Goal: Check status: Check status

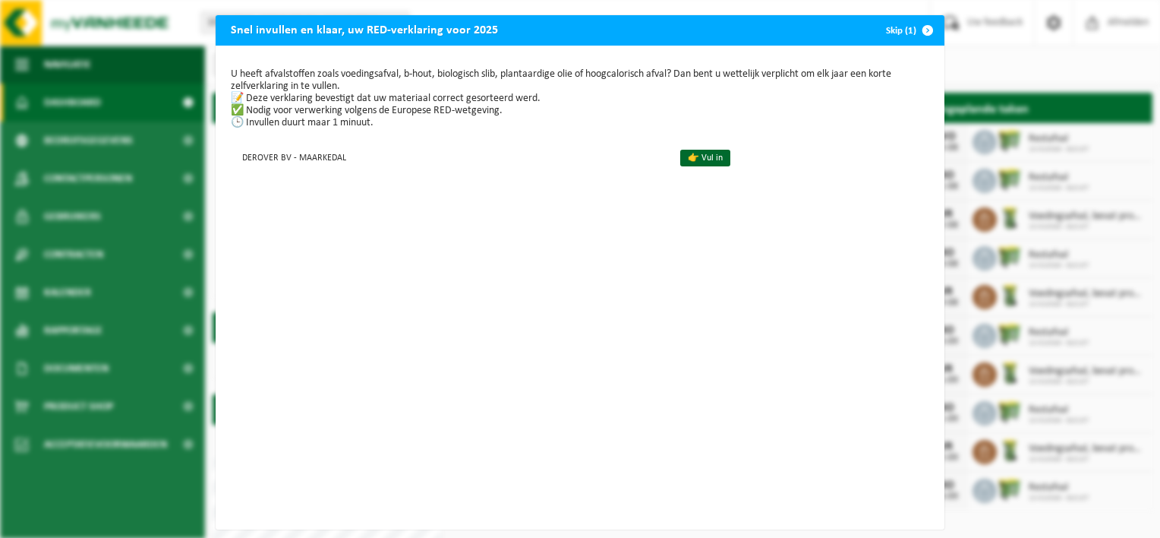
click at [913, 21] on span "button" at bounding box center [928, 30] width 30 height 30
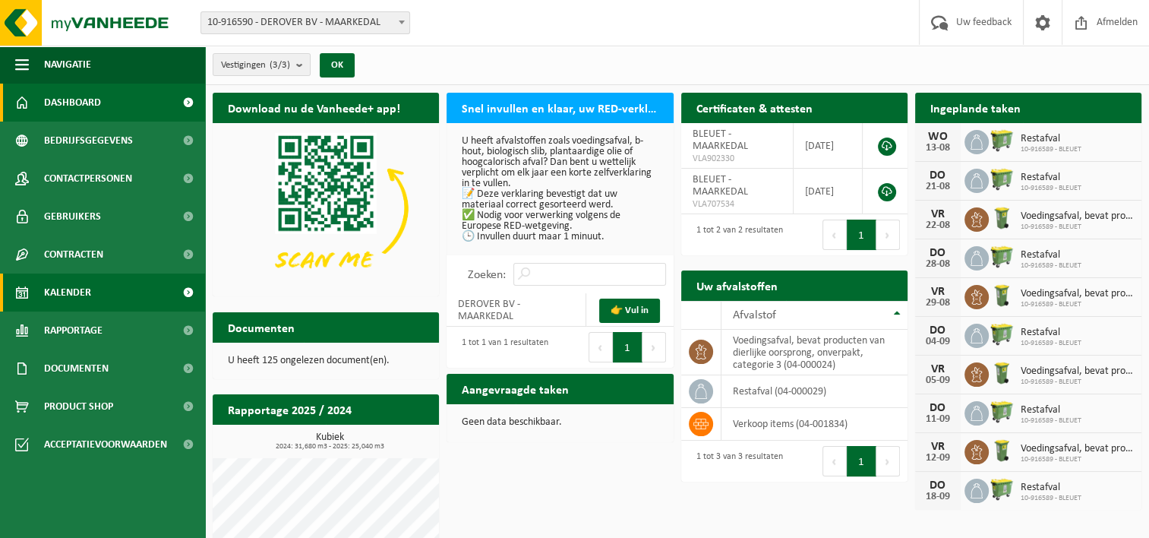
click at [106, 300] on link "Kalender" at bounding box center [102, 292] width 205 height 38
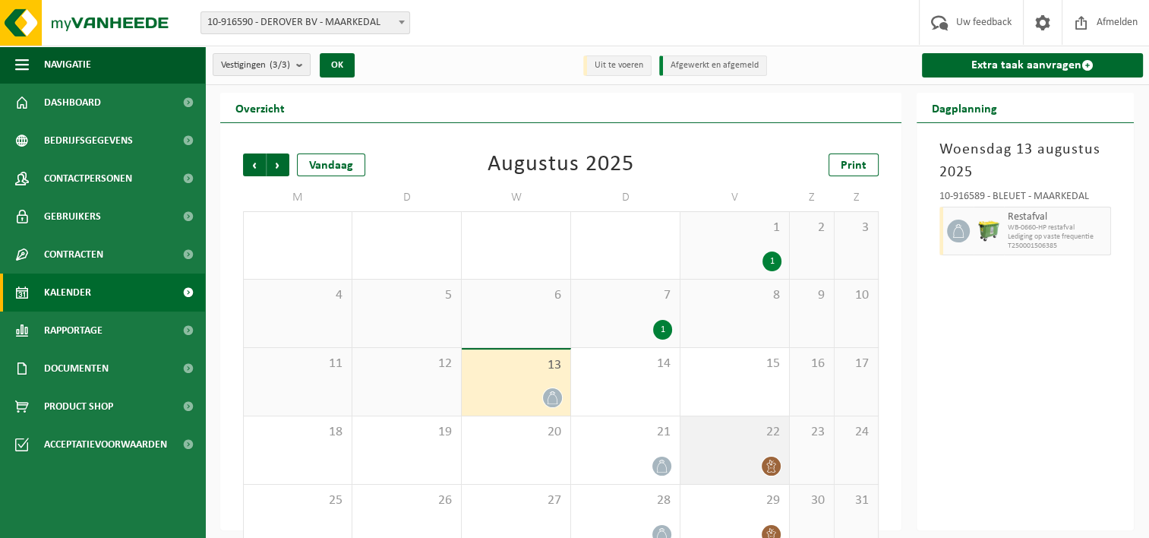
scroll to position [30, 0]
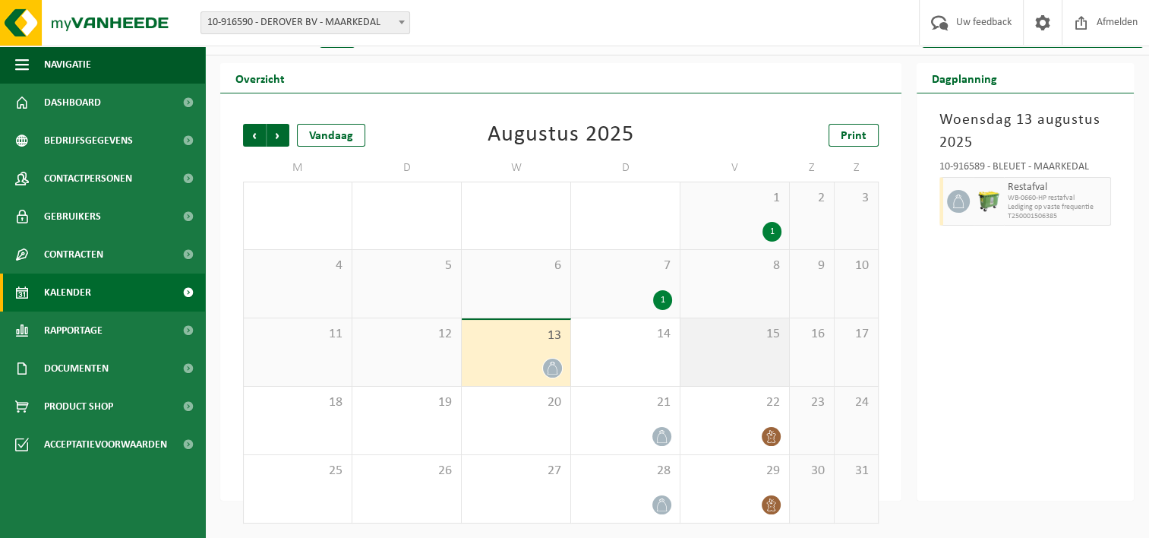
click at [727, 340] on span "15" at bounding box center [734, 334] width 93 height 17
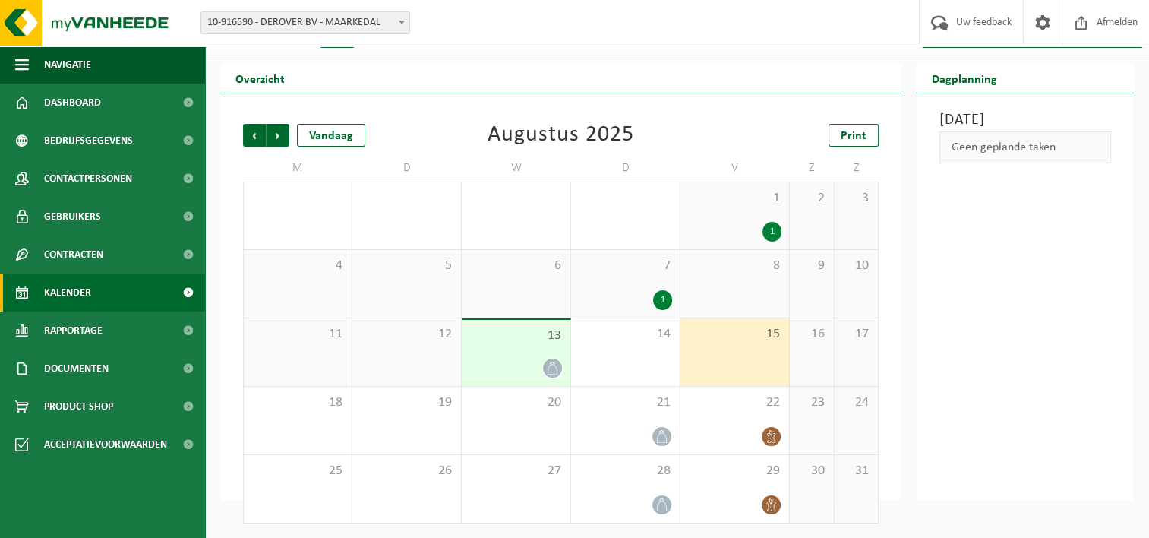
click at [553, 368] on icon at bounding box center [552, 367] width 13 height 13
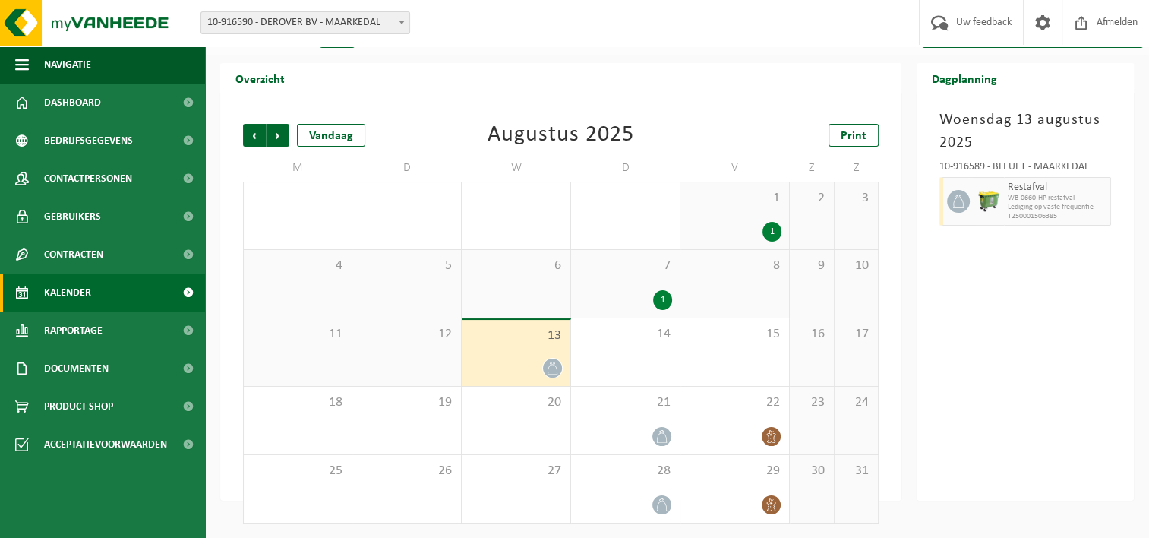
click at [1001, 209] on div at bounding box center [988, 201] width 30 height 49
drag, startPoint x: 516, startPoint y: 337, endPoint x: 640, endPoint y: 339, distance: 123.8
click at [640, 339] on tr "11 12 13 14 15 16 17" at bounding box center [561, 352] width 636 height 68
click at [1019, 352] on div "Woensdag 13 augustus 2025 10-916589 - BLEUET - MAARKEDAL Restafval WB-0660-HP r…" at bounding box center [1024, 296] width 217 height 407
click at [1060, 353] on div "Woensdag 13 augustus 2025 10-916589 - BLEUET - MAARKEDAL Restafval WB-0660-HP r…" at bounding box center [1024, 296] width 217 height 407
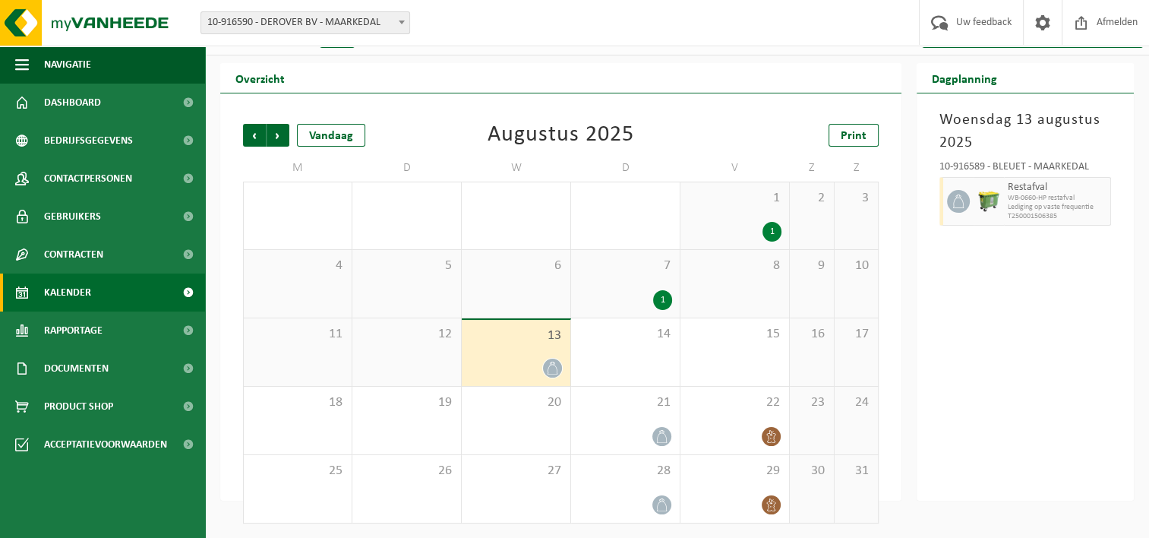
click at [599, 260] on span "7" at bounding box center [625, 265] width 93 height 17
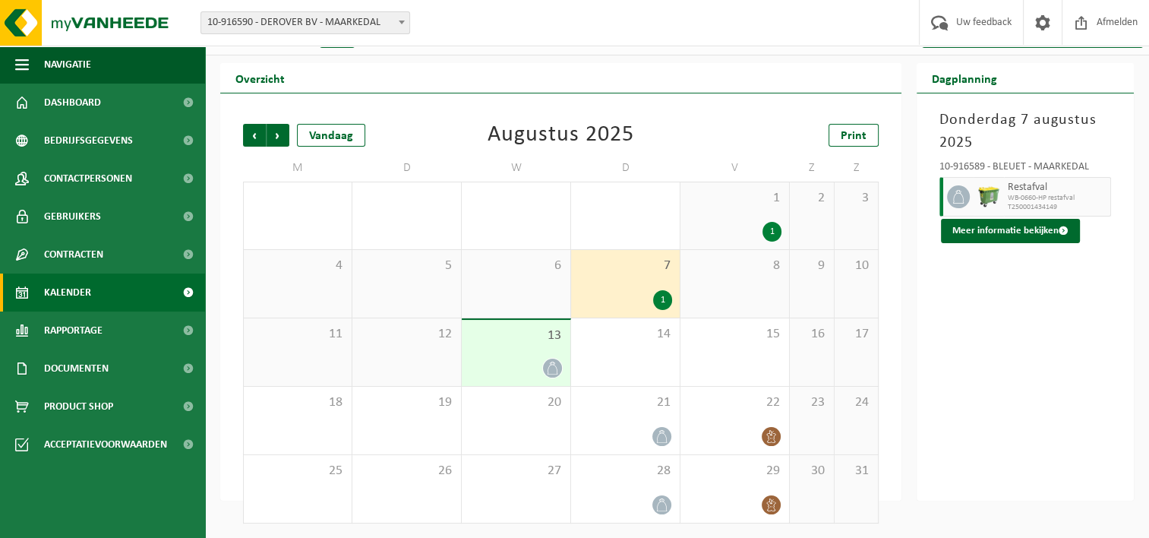
click at [500, 328] on span "13" at bounding box center [515, 335] width 93 height 17
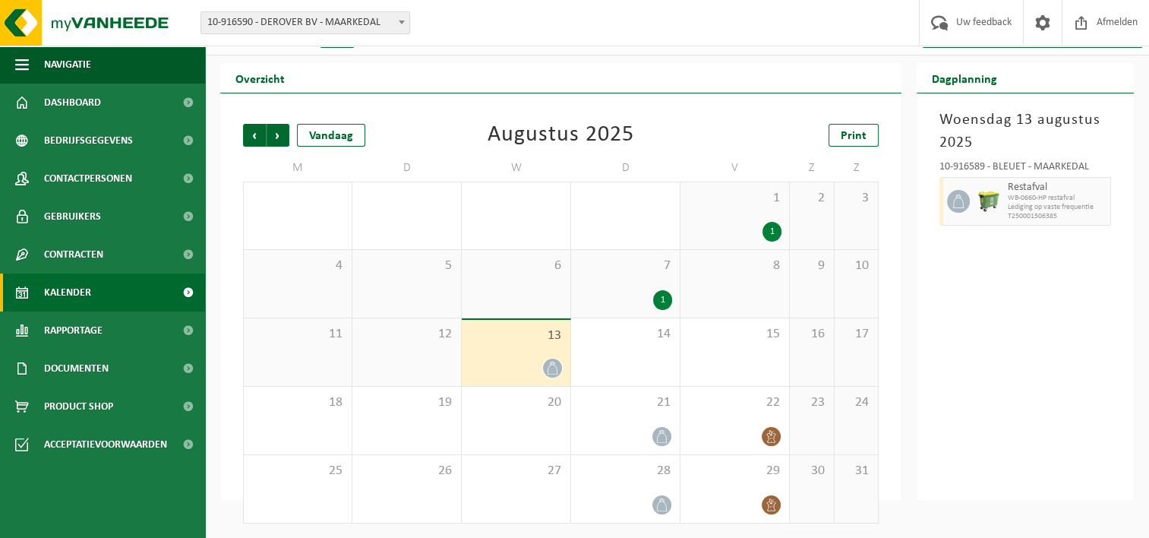
click at [720, 210] on div "1 1" at bounding box center [734, 215] width 109 height 67
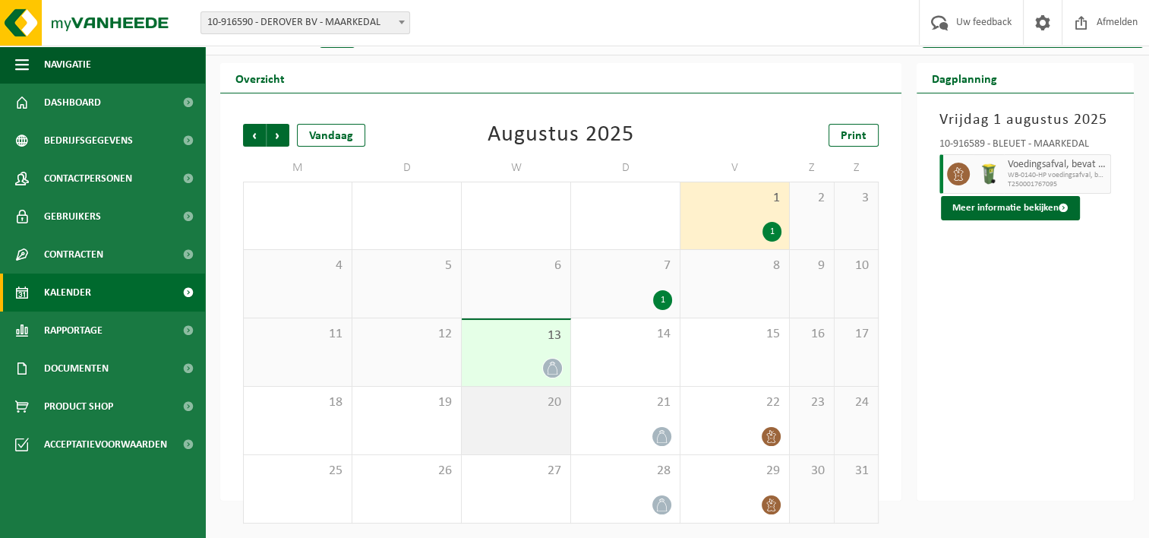
click at [519, 416] on div "20" at bounding box center [516, 420] width 109 height 68
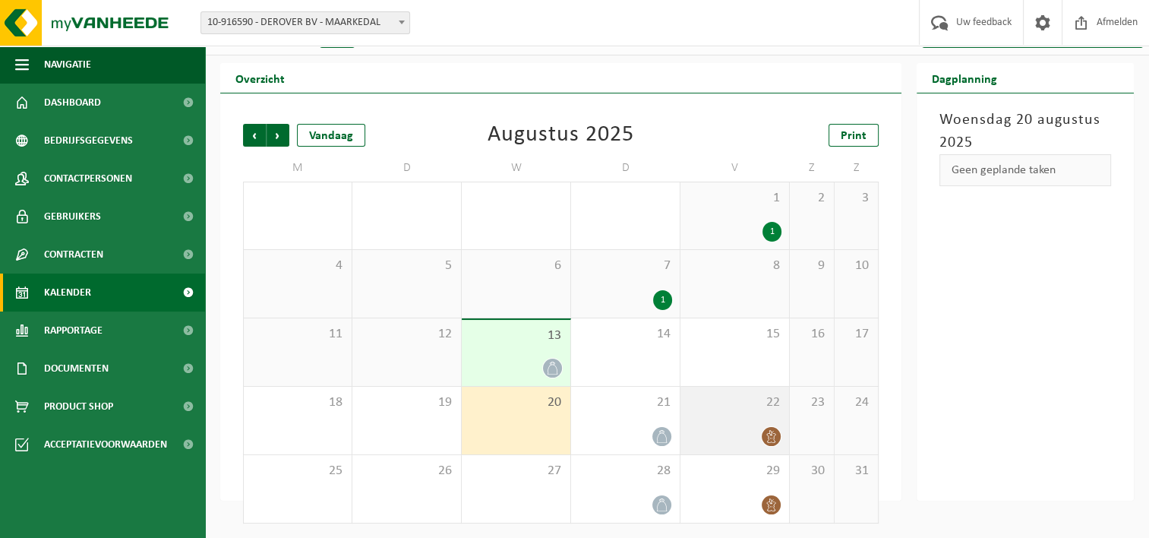
click at [765, 433] on icon at bounding box center [771, 436] width 13 height 13
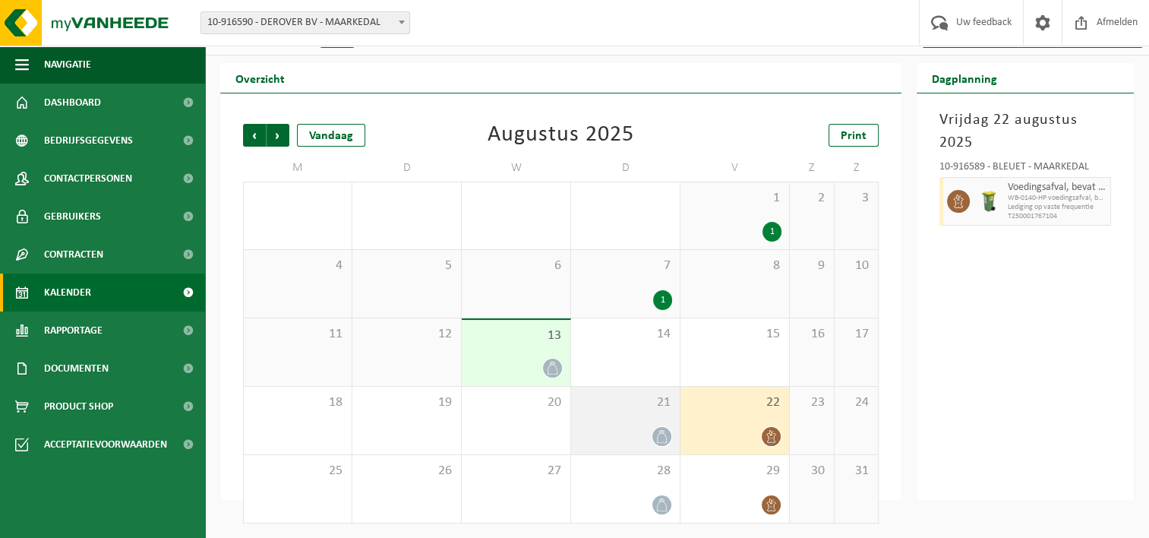
click at [667, 431] on icon at bounding box center [661, 436] width 13 height 13
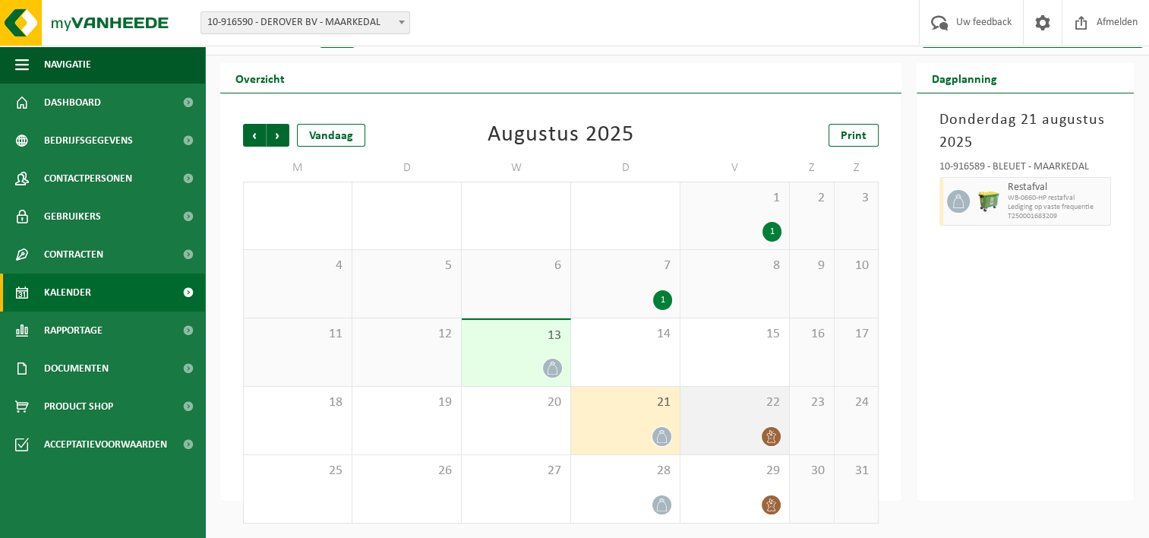
click at [768, 435] on icon at bounding box center [771, 436] width 13 height 13
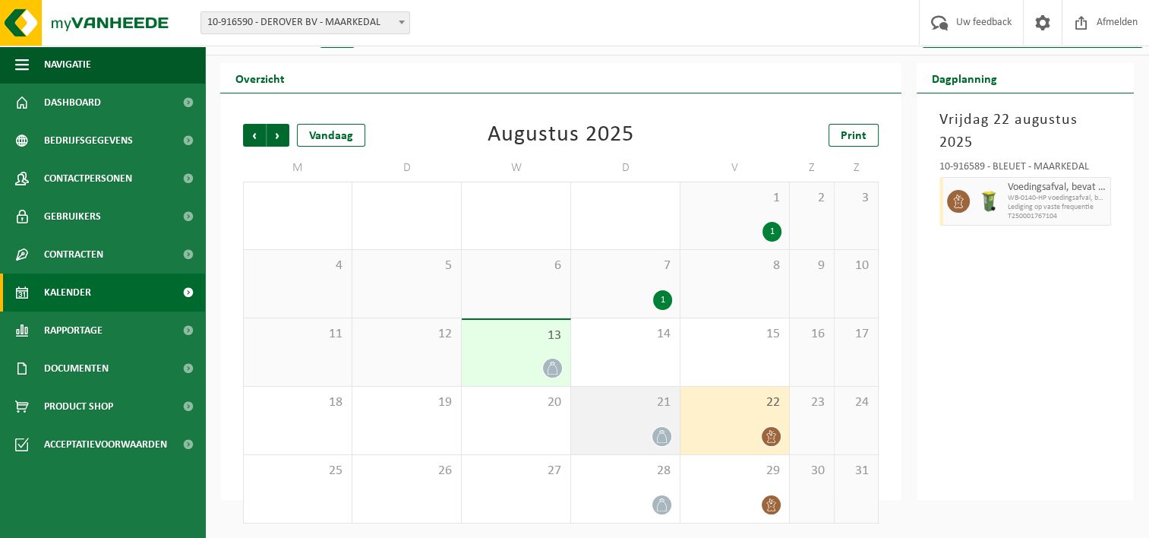
click at [659, 433] on icon at bounding box center [661, 436] width 13 height 13
